Goal: Complete application form

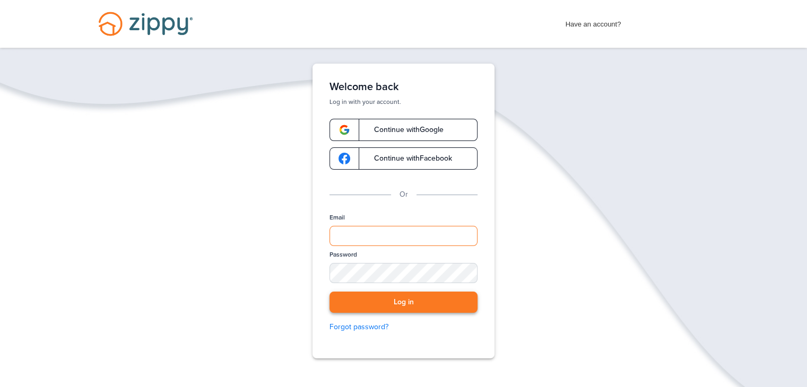
type input "**********"
click at [409, 299] on button "Log in" at bounding box center [403, 303] width 148 height 22
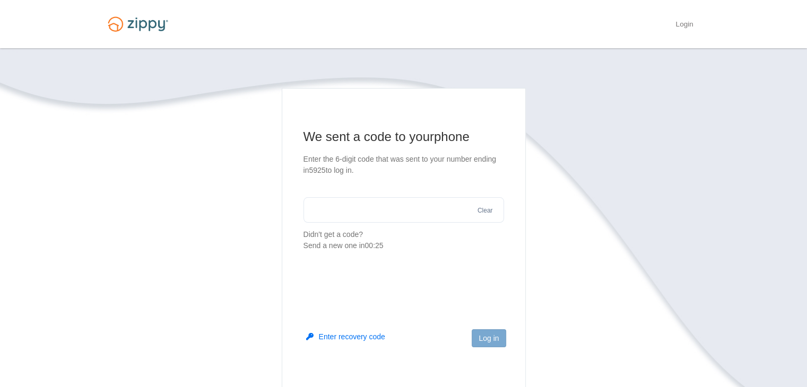
click at [372, 210] on input "text" at bounding box center [403, 209] width 201 height 25
type input "******"
click at [486, 341] on button "Log in" at bounding box center [489, 338] width 34 height 18
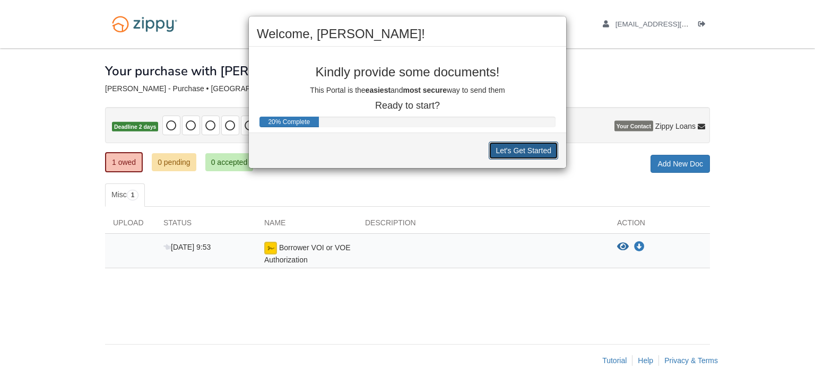
click at [521, 156] on button "Let's Get Started" at bounding box center [523, 151] width 69 height 18
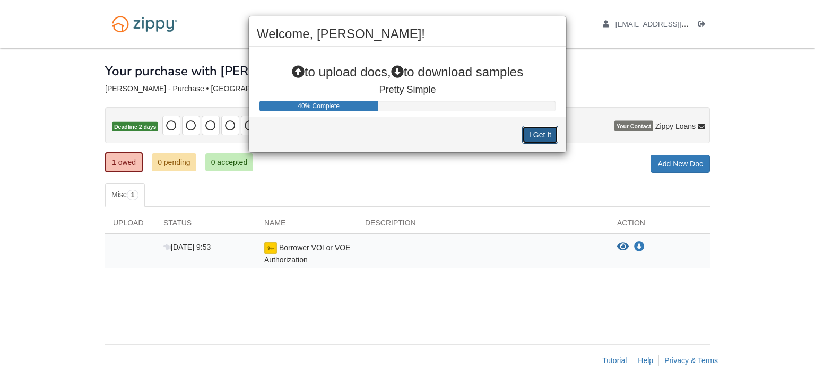
click at [544, 132] on button "I Get It" at bounding box center [540, 135] width 36 height 18
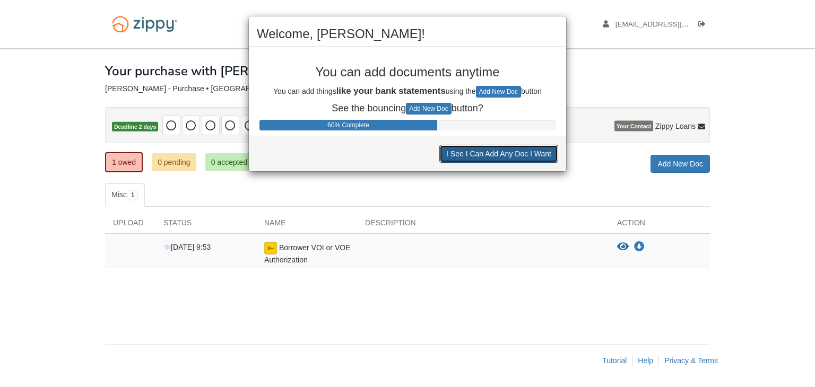
click at [490, 155] on button "I See I Can Add Any Doc I Want" at bounding box center [498, 154] width 119 height 18
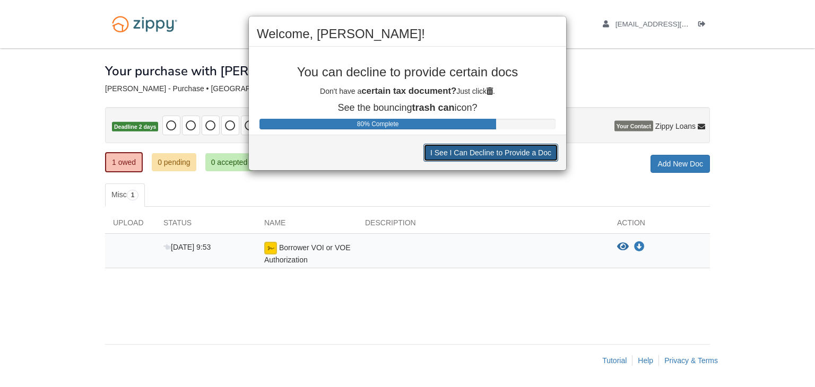
click at [490, 155] on button "I See I Can Decline to Provide a Doc" at bounding box center [490, 153] width 135 height 18
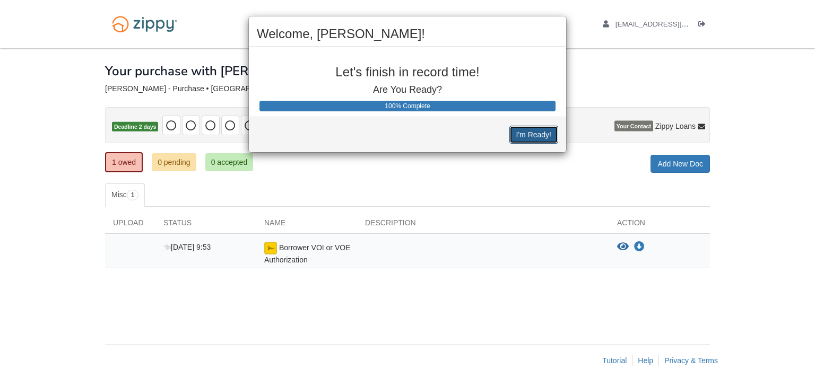
click at [526, 140] on button "I'm Ready!" at bounding box center [533, 135] width 49 height 18
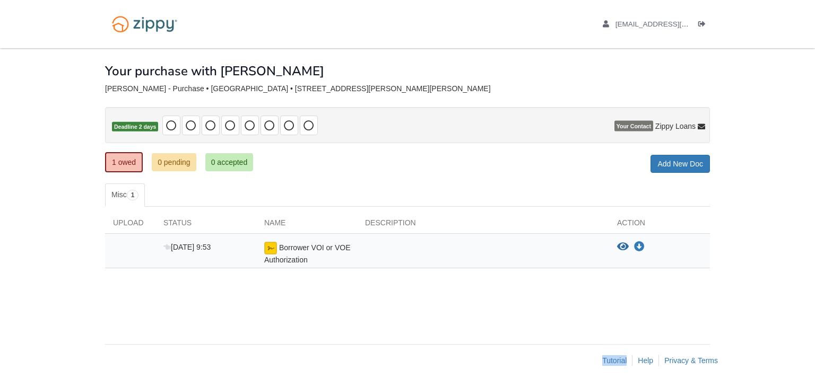
click at [526, 140] on div "× × × Pending Add Document Notice document will be included in the email sent t…" at bounding box center [407, 190] width 605 height 285
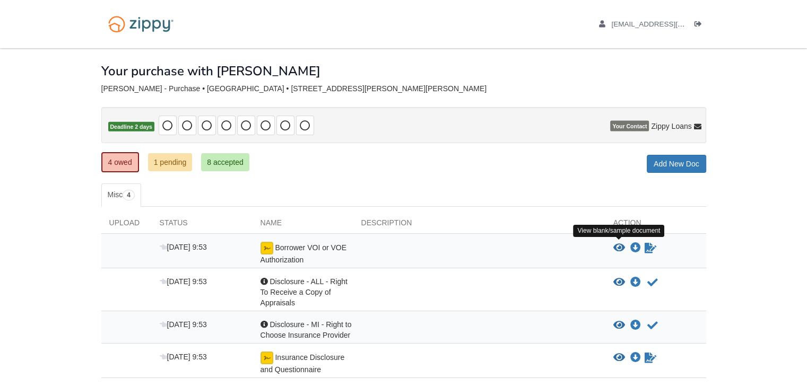
click at [618, 245] on icon "View Borrower VOI or VOE Authorization" at bounding box center [619, 248] width 12 height 11
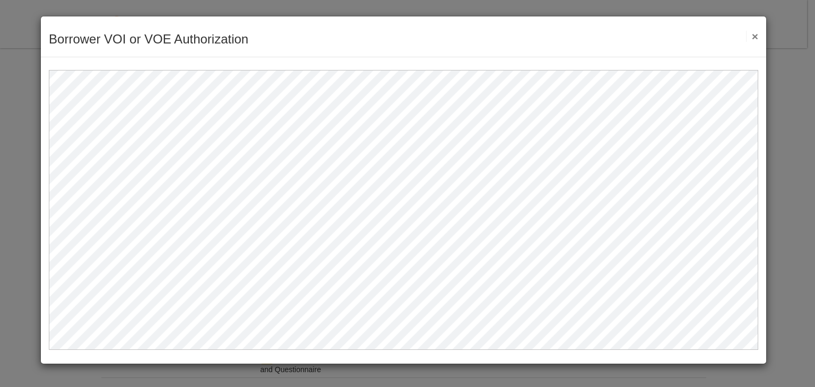
click at [754, 32] on button "×" at bounding box center [752, 36] width 12 height 11
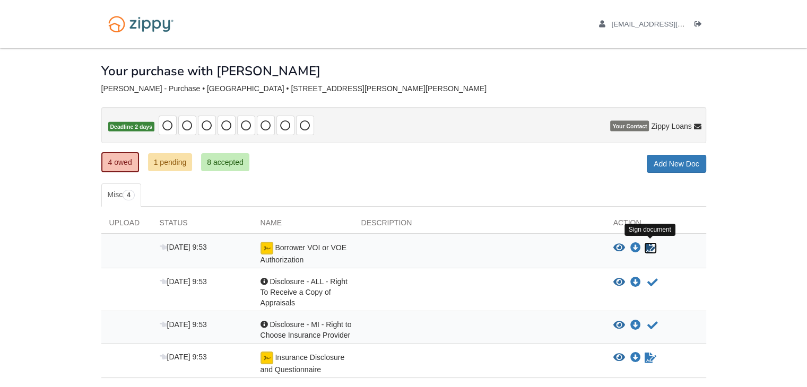
click at [651, 247] on icon "Sign Form" at bounding box center [650, 248] width 12 height 11
click at [650, 247] on icon "Waiting for your co-borrower to e-sign" at bounding box center [650, 248] width 12 height 11
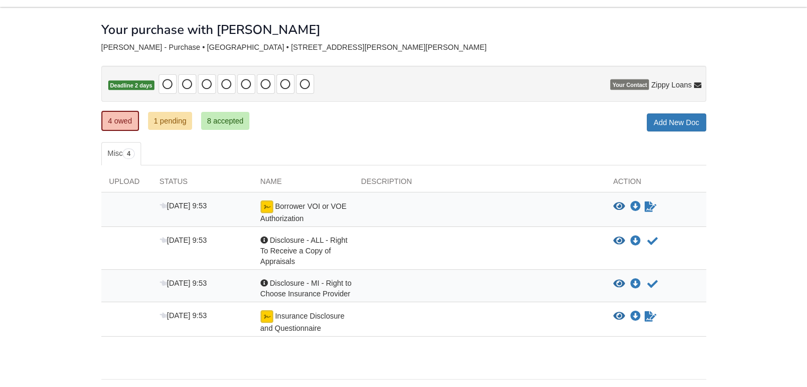
scroll to position [46, 0]
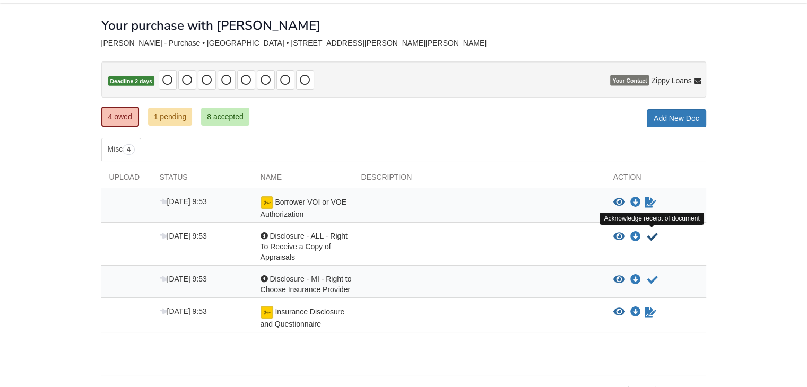
click at [653, 237] on icon "Acknowledge receipt of document" at bounding box center [652, 237] width 11 height 11
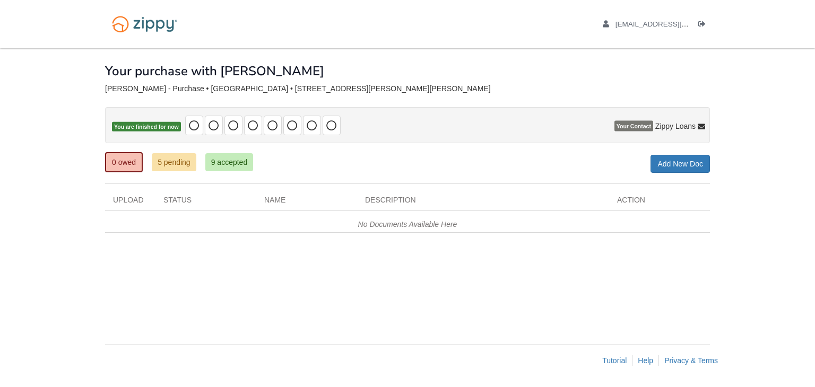
click at [51, 146] on body "[EMAIL_ADDRESS][DOMAIN_NAME] Logout" at bounding box center [407, 193] width 815 height 387
click at [123, 165] on link "0 owed" at bounding box center [124, 162] width 38 height 20
click at [162, 22] on img at bounding box center [144, 24] width 79 height 27
